Goal: Task Accomplishment & Management: Manage account settings

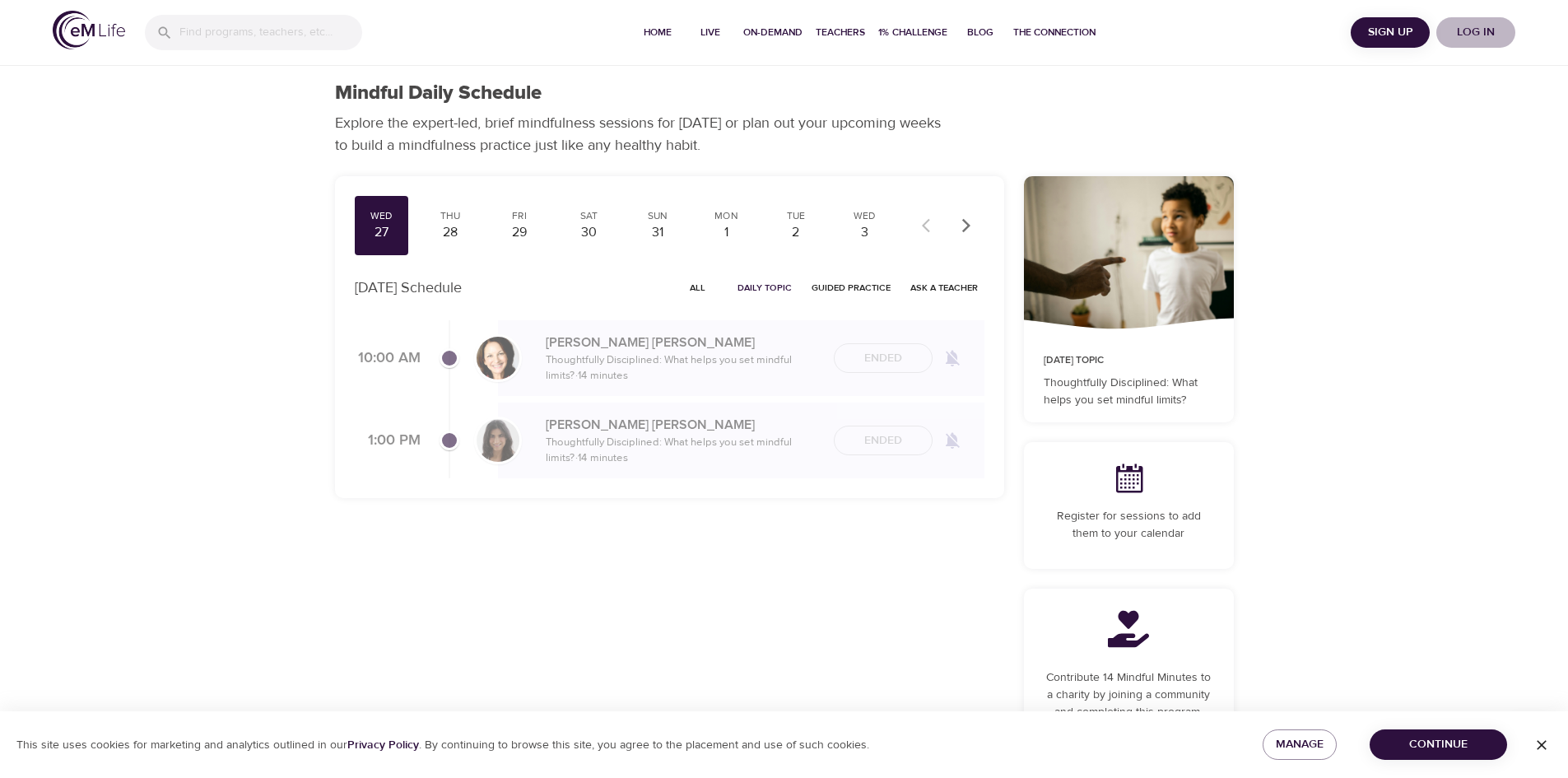
click at [1479, 28] on span "Log in" at bounding box center [1476, 32] width 66 height 20
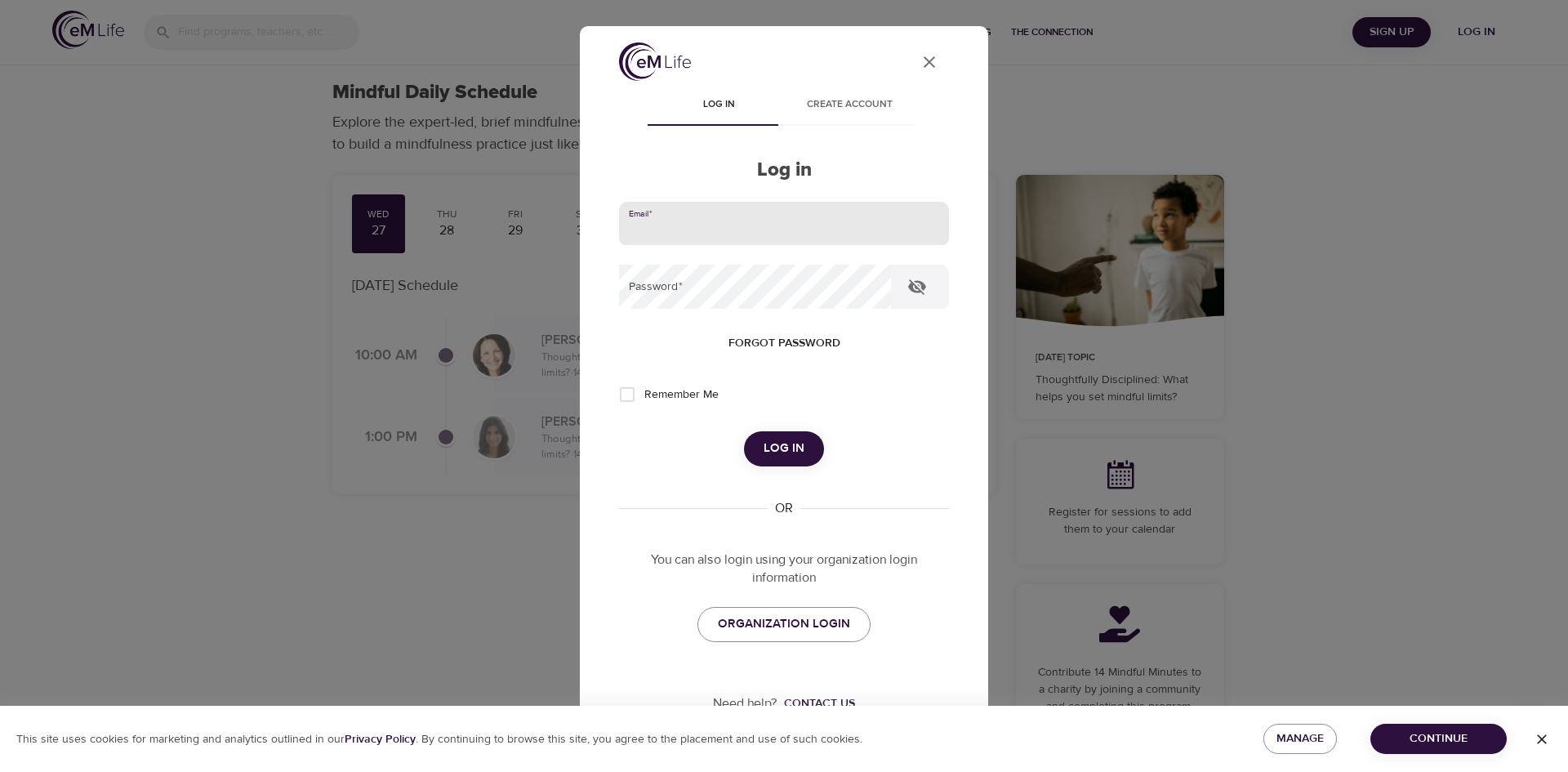
click at [763, 220] on input "email" at bounding box center [784, 224] width 330 height 44
type input "[PERSON_NAME][EMAIL_ADDRESS][PERSON_NAME][DOMAIN_NAME]"
click at [744, 432] on button "Log in" at bounding box center [784, 448] width 80 height 34
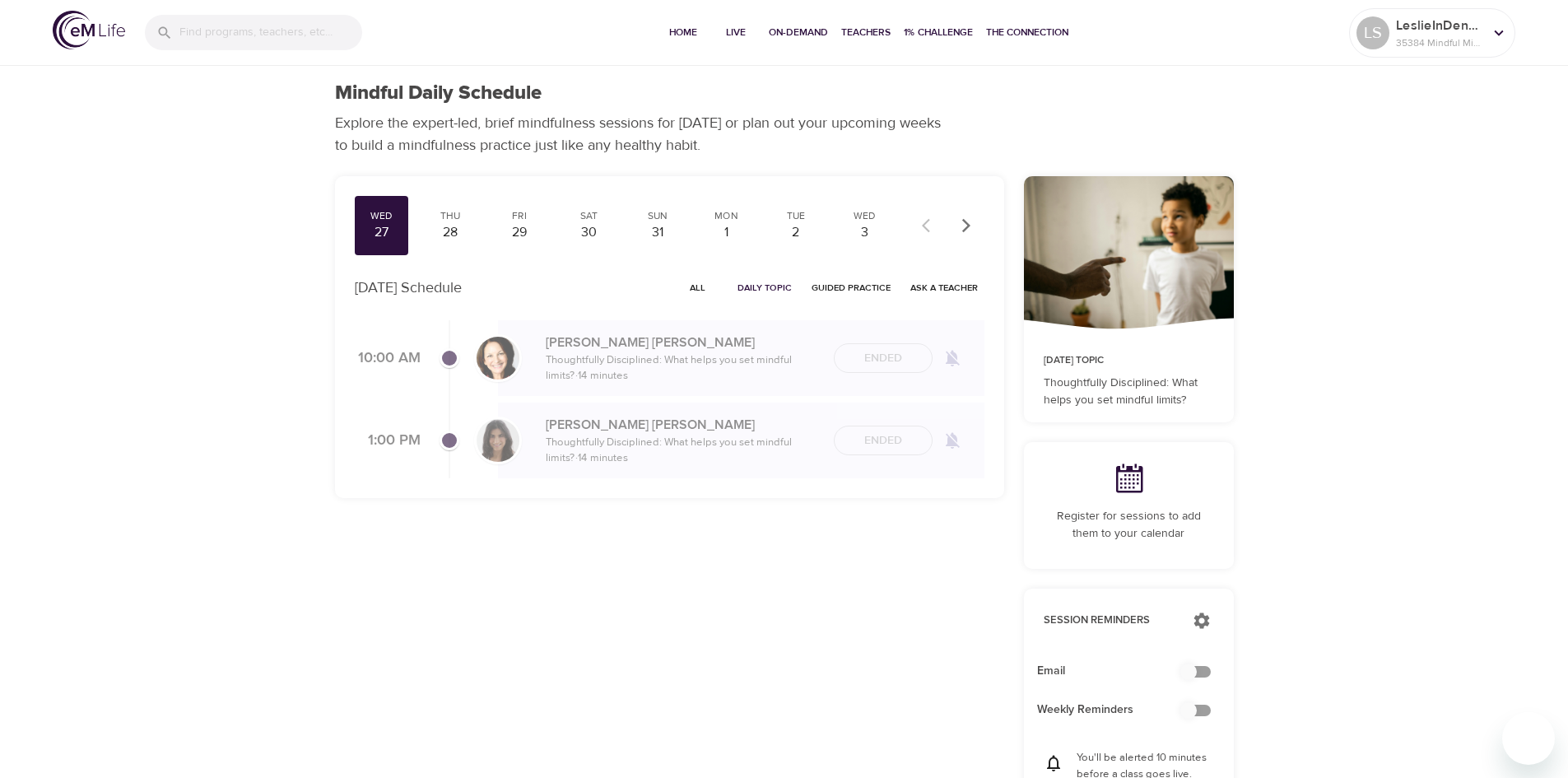
checkbox input "true"
click at [671, 32] on span "Home" at bounding box center [683, 32] width 40 height 17
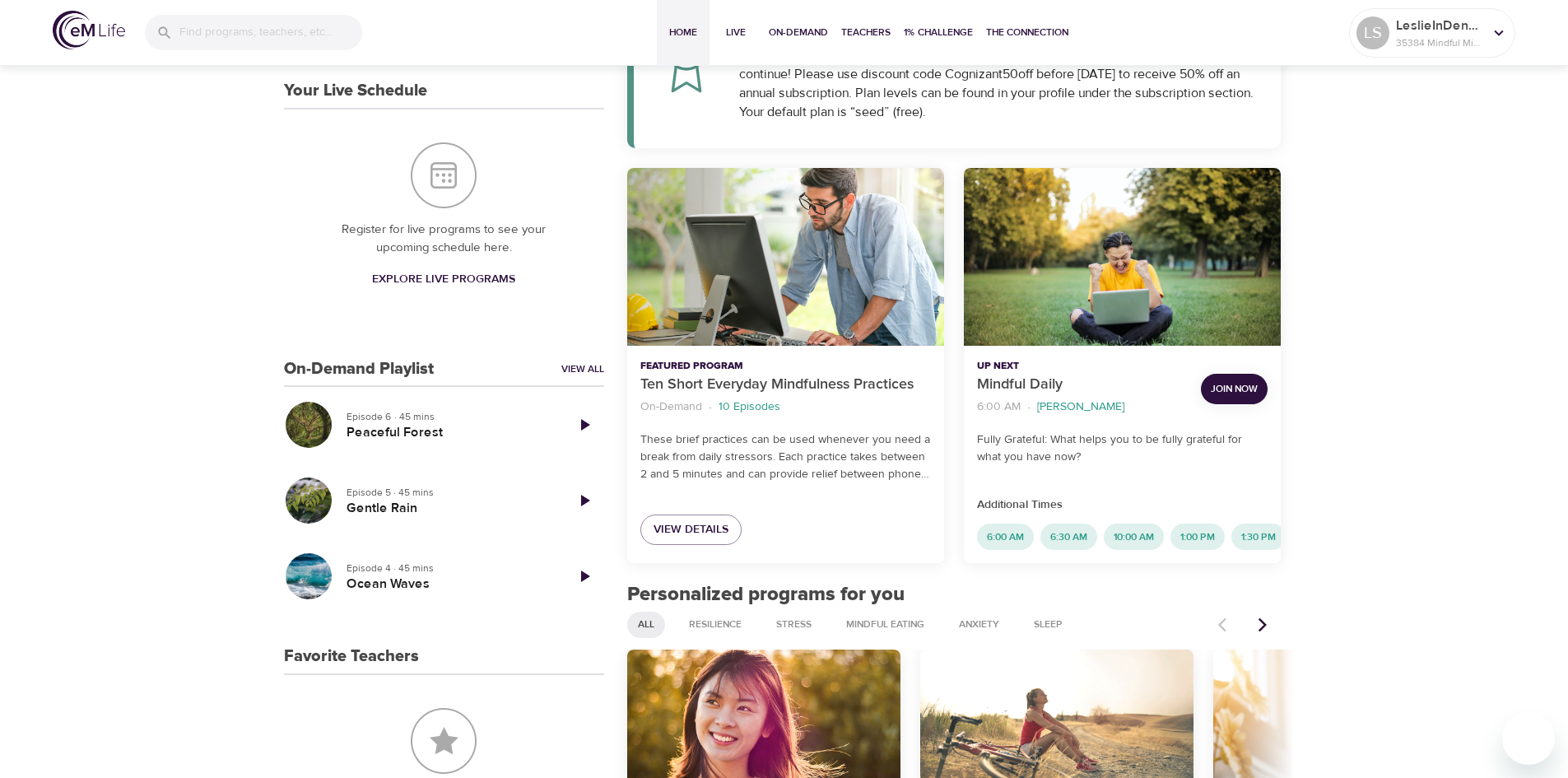
scroll to position [454, 0]
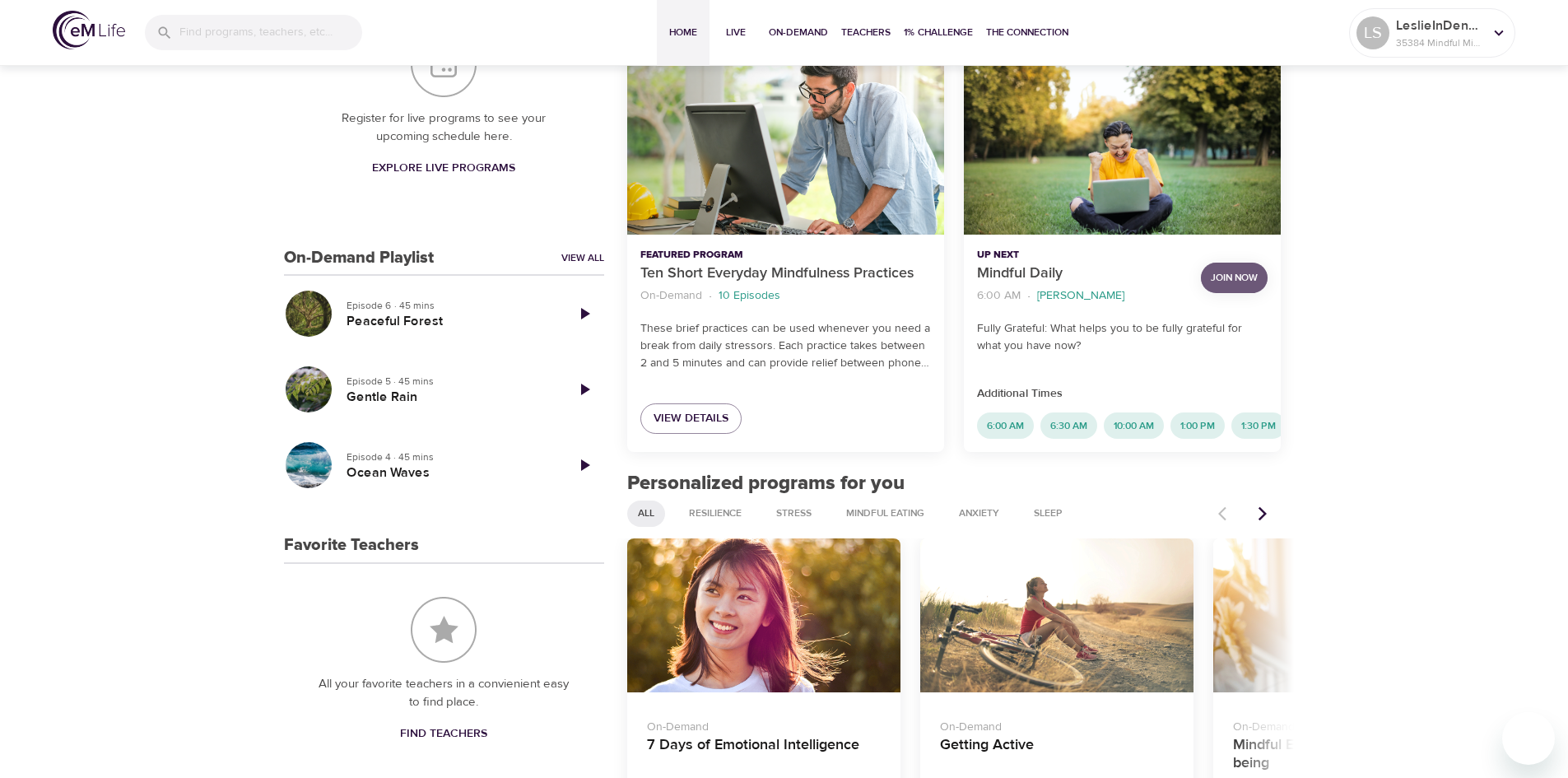
click at [1243, 265] on button "Join Now" at bounding box center [1234, 278] width 67 height 30
